Goal: Task Accomplishment & Management: Manage account settings

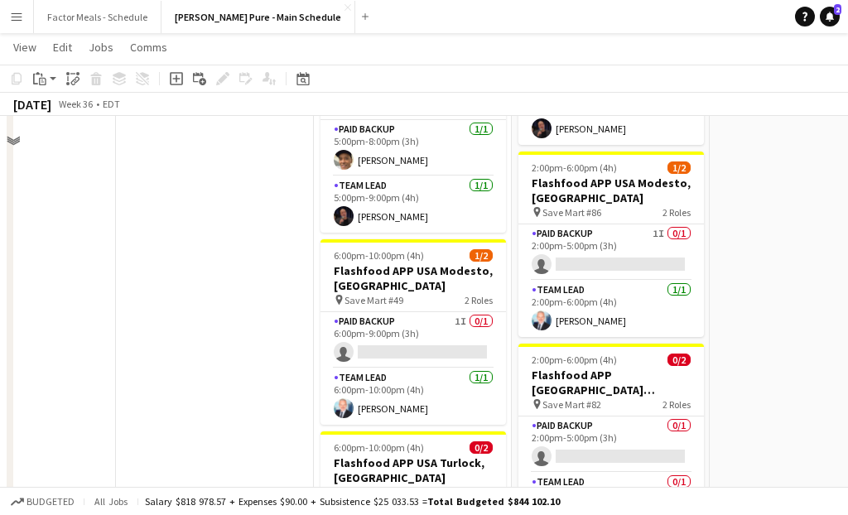
scroll to position [610, 0]
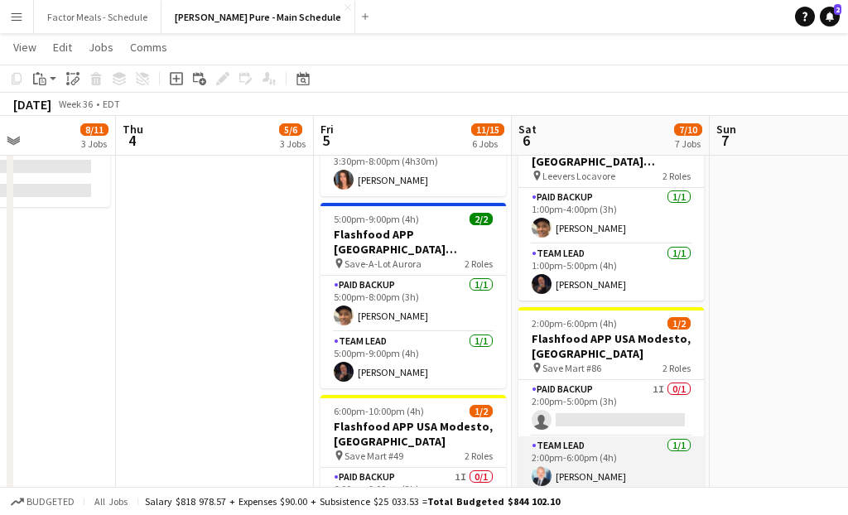
click at [604, 436] on app-card-role "Team Lead [DATE] 2:00pm-6:00pm (4h) [PERSON_NAME]" at bounding box center [610, 464] width 185 height 56
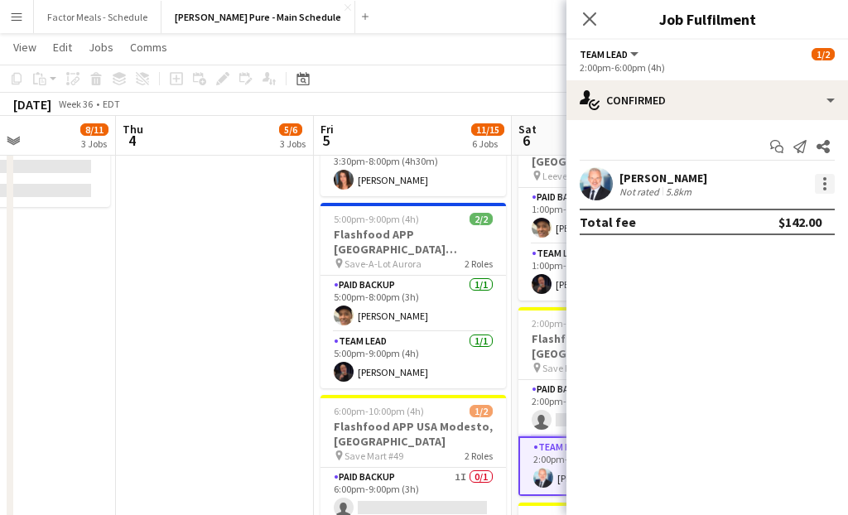
click at [829, 186] on div at bounding box center [825, 184] width 20 height 20
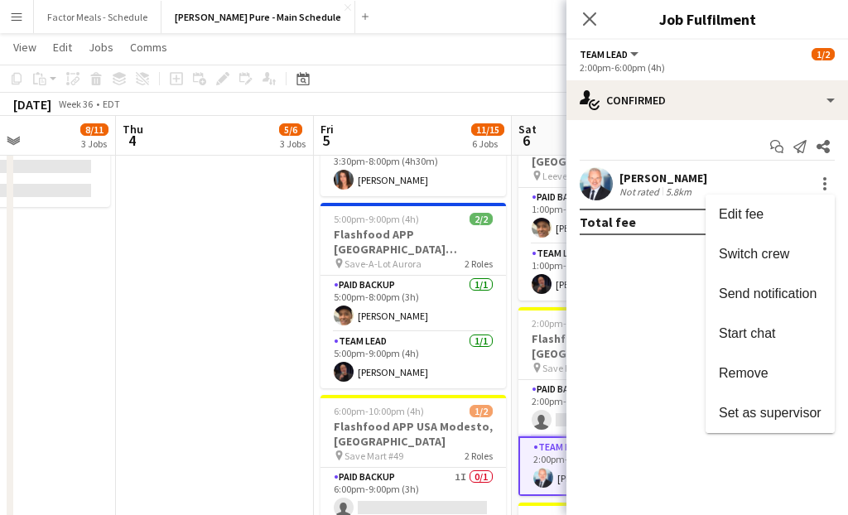
click at [751, 370] on span "Remove" at bounding box center [744, 373] width 50 height 14
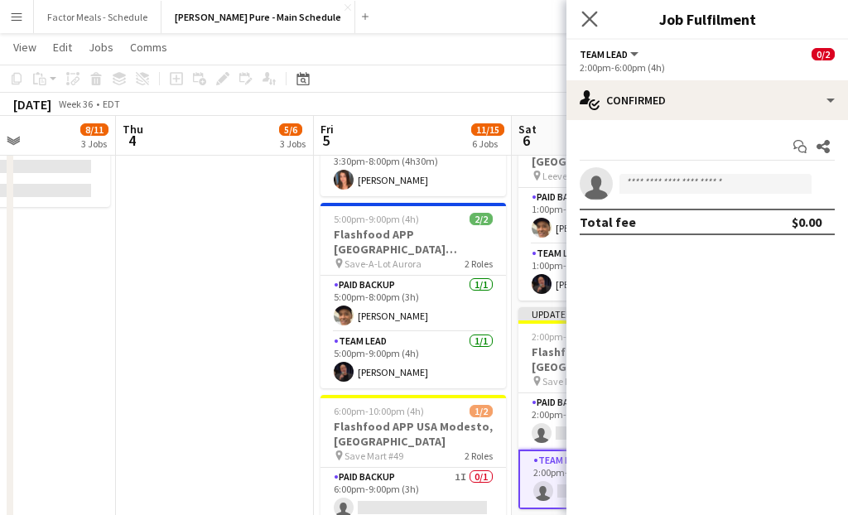
click at [597, 22] on app-icon "Close pop-in" at bounding box center [590, 19] width 24 height 24
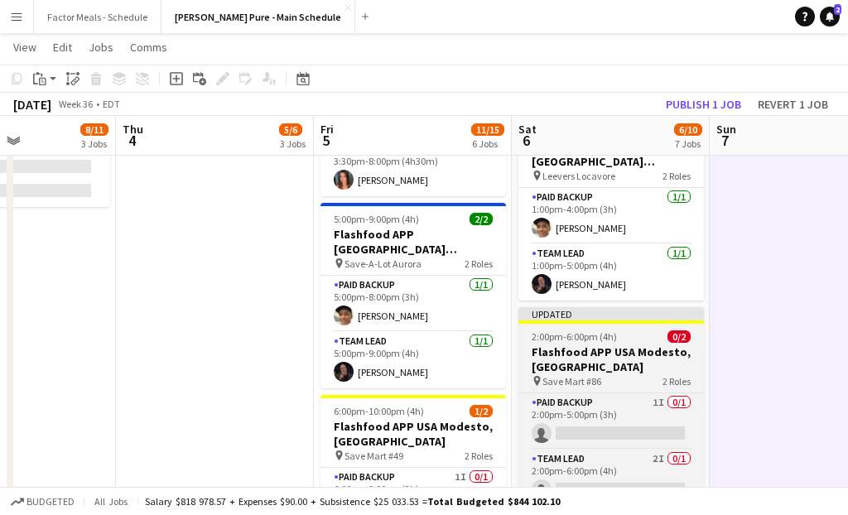
click at [594, 307] on div "Updated" at bounding box center [610, 313] width 185 height 13
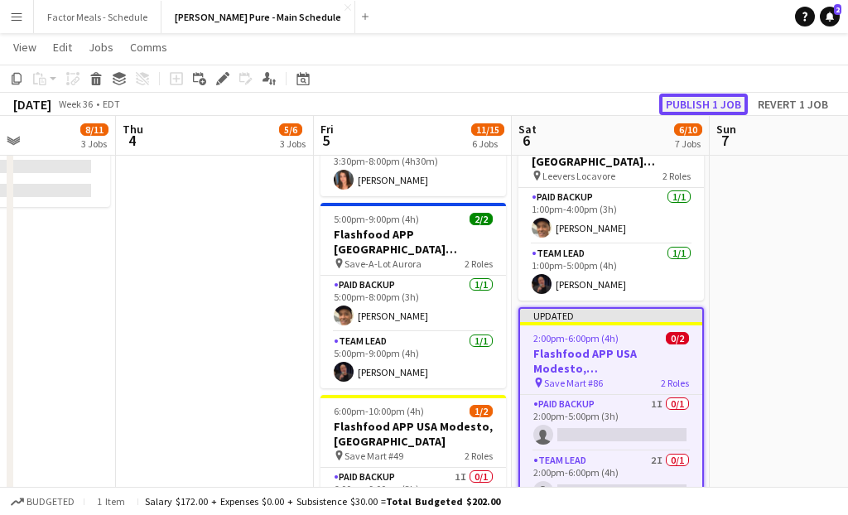
click at [715, 97] on button "Publish 1 job" at bounding box center [703, 105] width 89 height 22
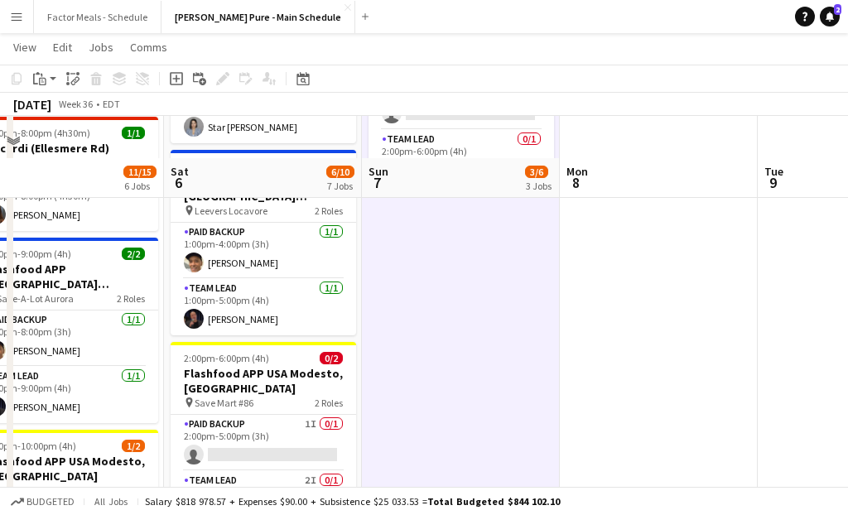
scroll to position [638, 0]
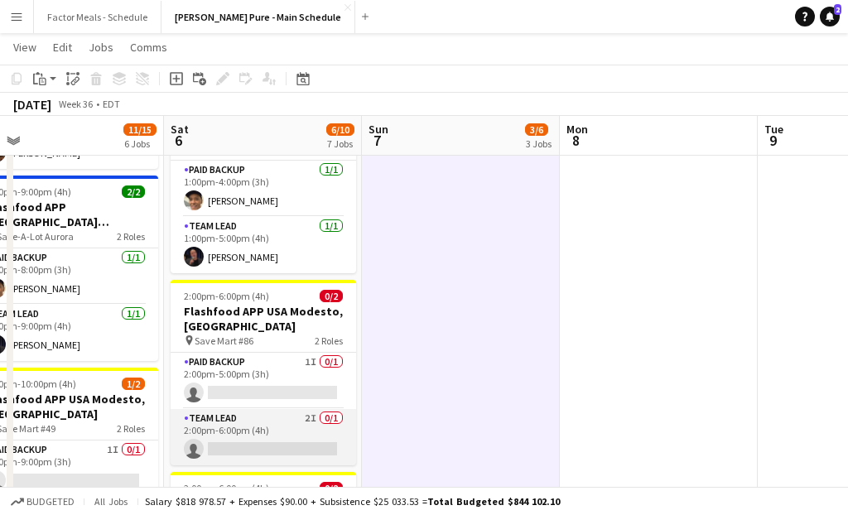
click at [257, 409] on app-card-role "Team Lead 2I 0/1 2:00pm-6:00pm (4h) single-neutral-actions" at bounding box center [263, 437] width 185 height 56
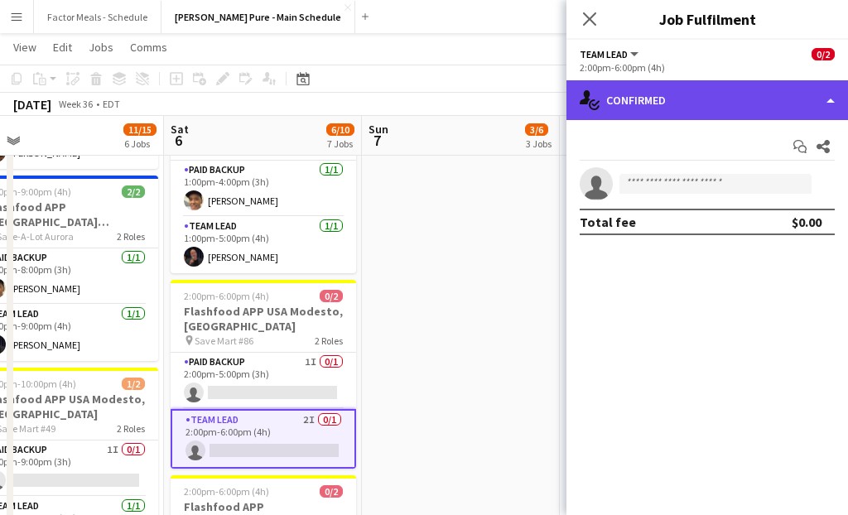
click at [631, 110] on div "single-neutral-actions-check-2 Confirmed" at bounding box center [707, 100] width 282 height 40
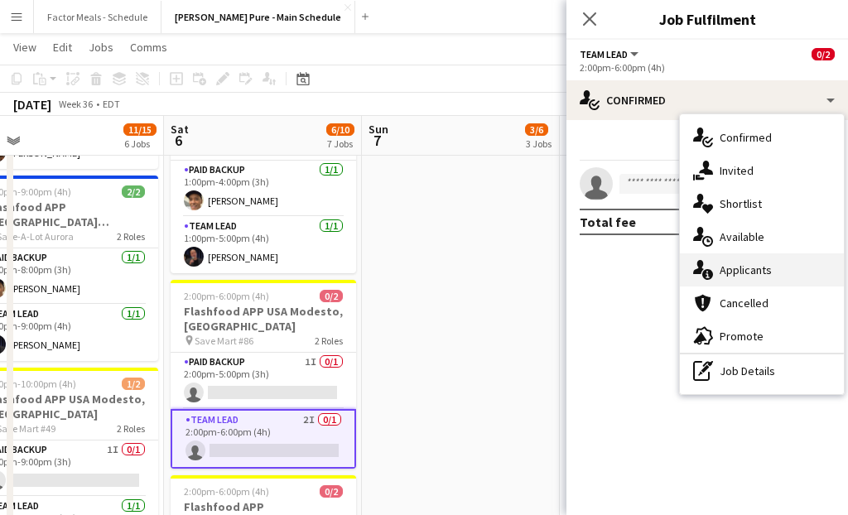
click at [721, 263] on div "single-neutral-actions-information Applicants" at bounding box center [762, 269] width 164 height 33
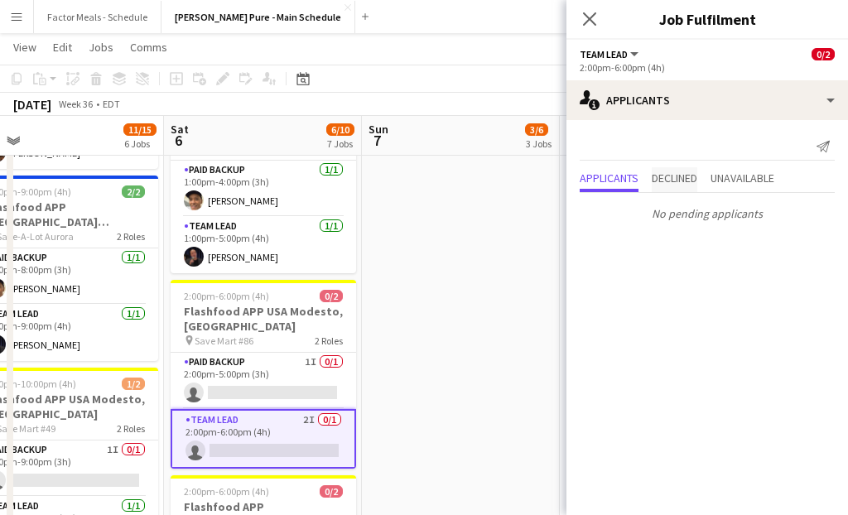
click at [681, 179] on span "Declined" at bounding box center [675, 178] width 46 height 12
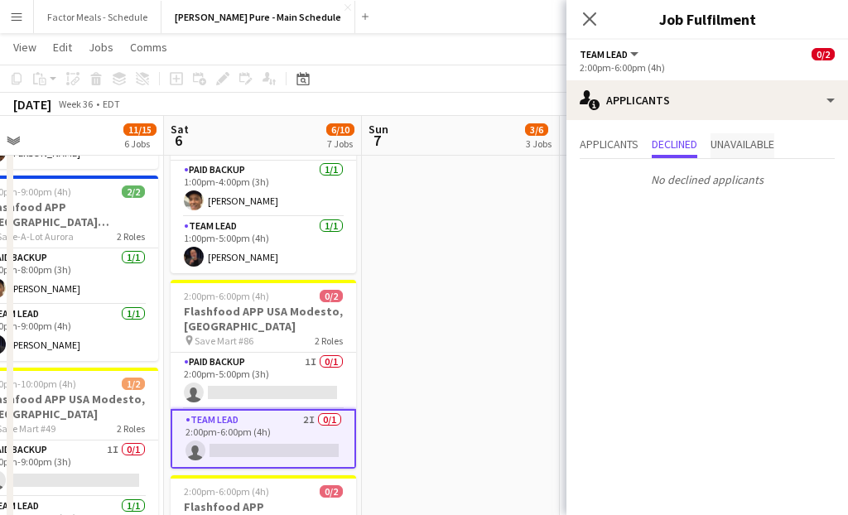
click at [746, 154] on span "Unavailable" at bounding box center [743, 145] width 64 height 25
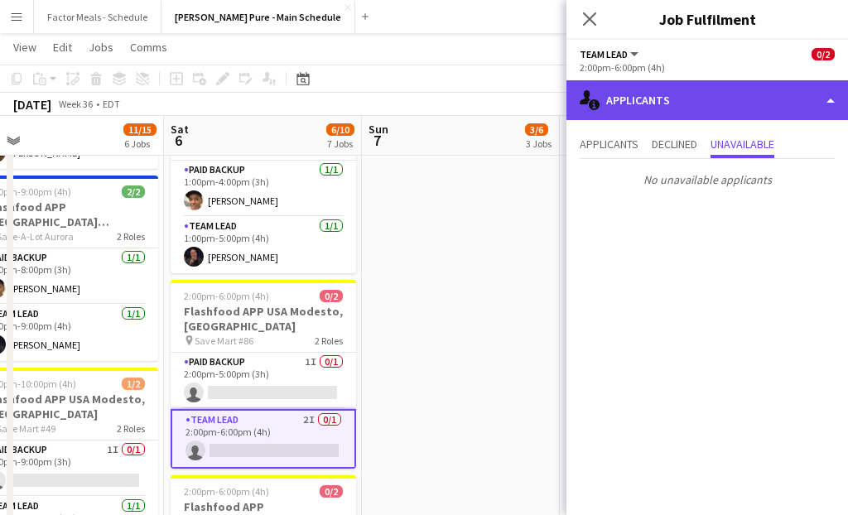
click at [668, 104] on div "single-neutral-actions-information Applicants" at bounding box center [707, 100] width 282 height 40
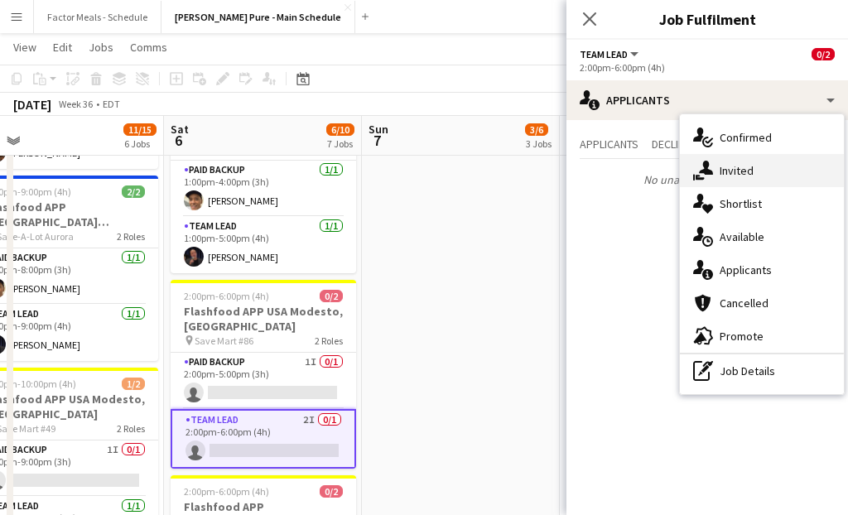
click at [732, 171] on div "single-neutral-actions-share-1 Invited" at bounding box center [762, 170] width 164 height 33
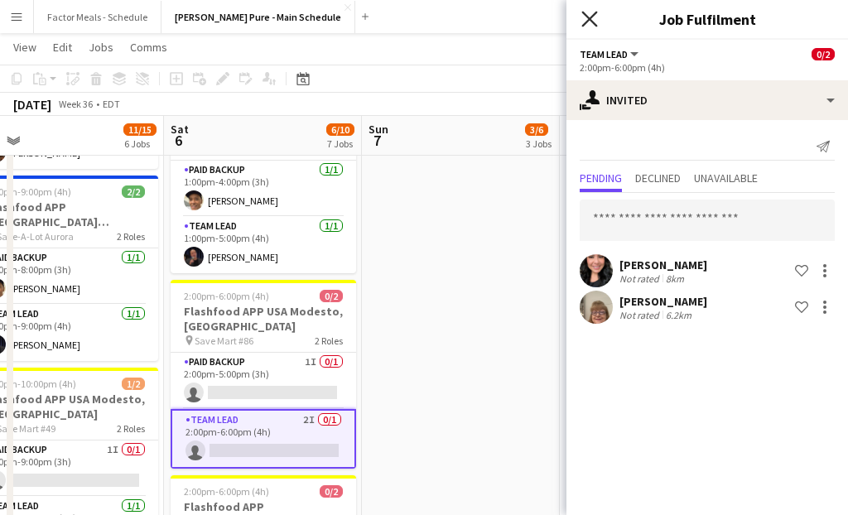
click at [584, 16] on icon "Close pop-in" at bounding box center [589, 19] width 16 height 16
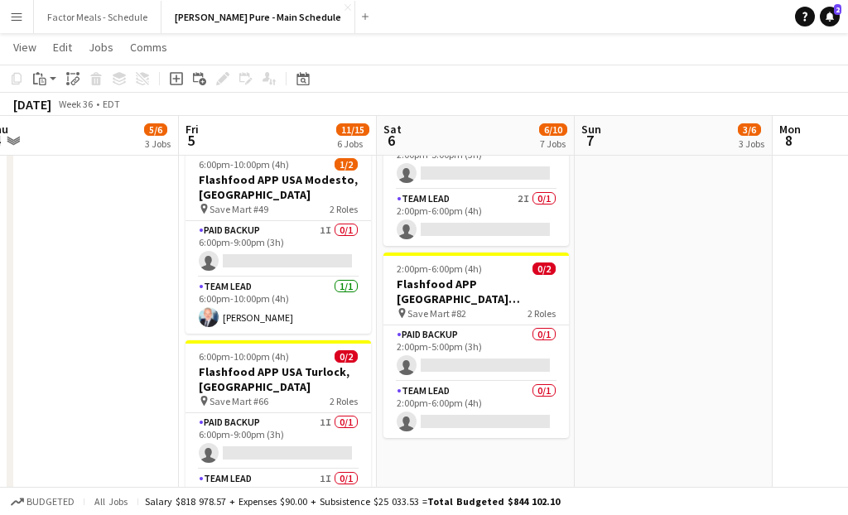
scroll to position [748, 0]
